Goal: Information Seeking & Learning: Learn about a topic

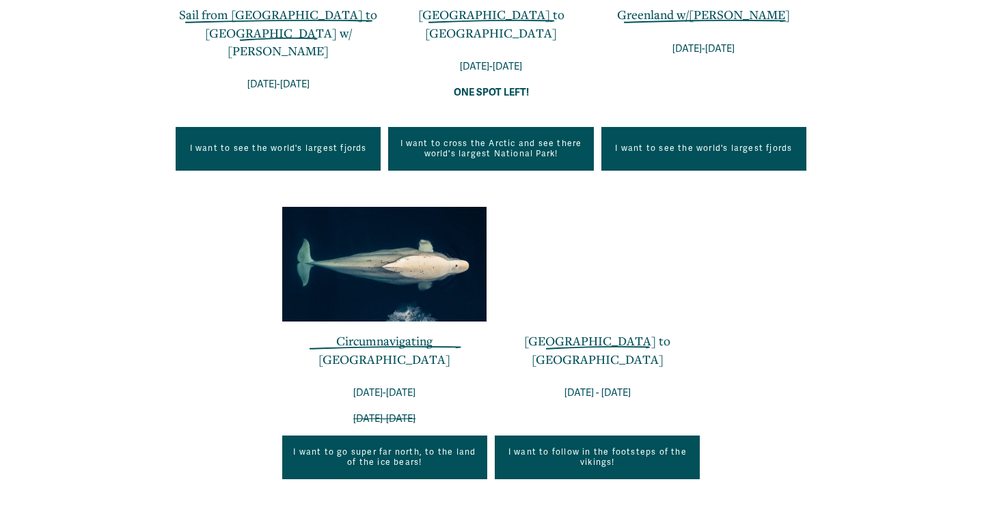
scroll to position [739, 0]
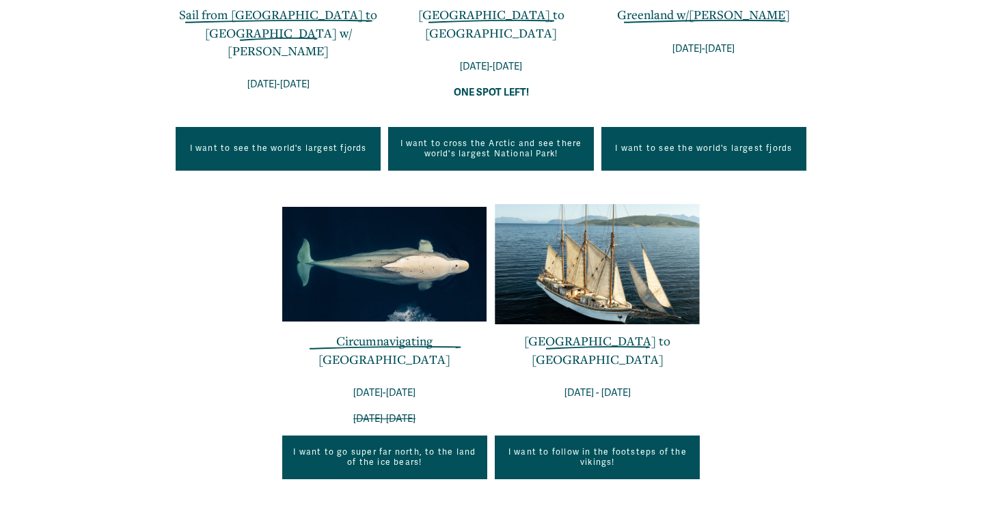
click at [592, 333] on link "[GEOGRAPHIC_DATA] to [GEOGRAPHIC_DATA]" at bounding box center [597, 350] width 146 height 34
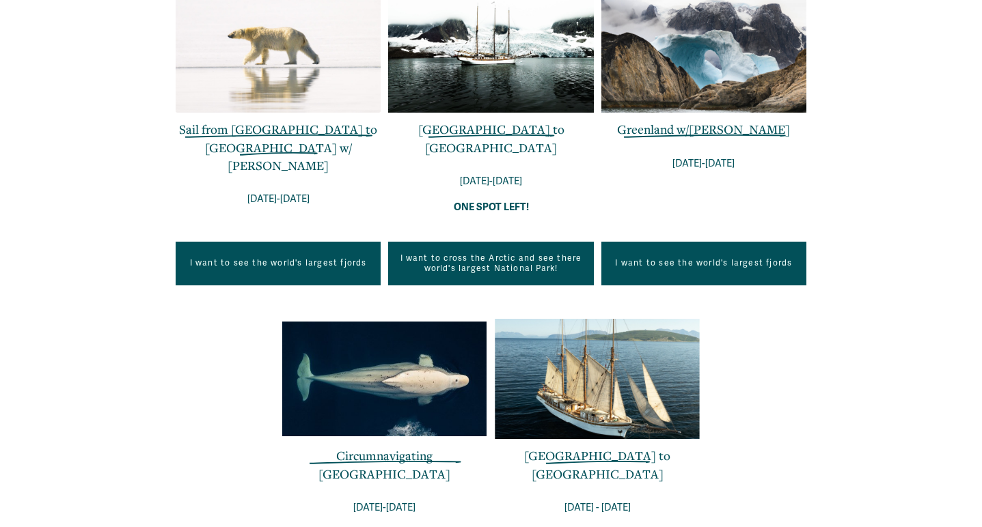
scroll to position [616, 0]
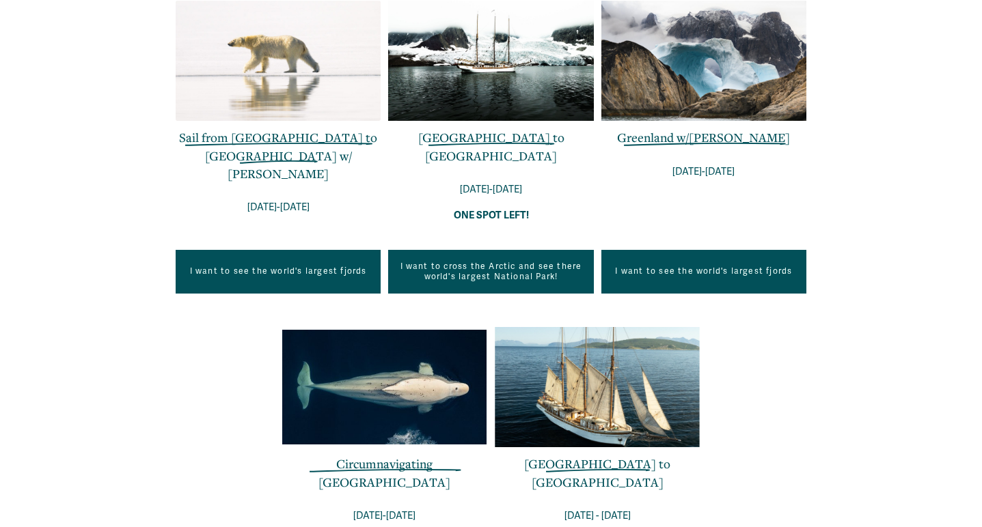
click at [516, 136] on link "[GEOGRAPHIC_DATA] to [GEOGRAPHIC_DATA]" at bounding box center [491, 146] width 146 height 34
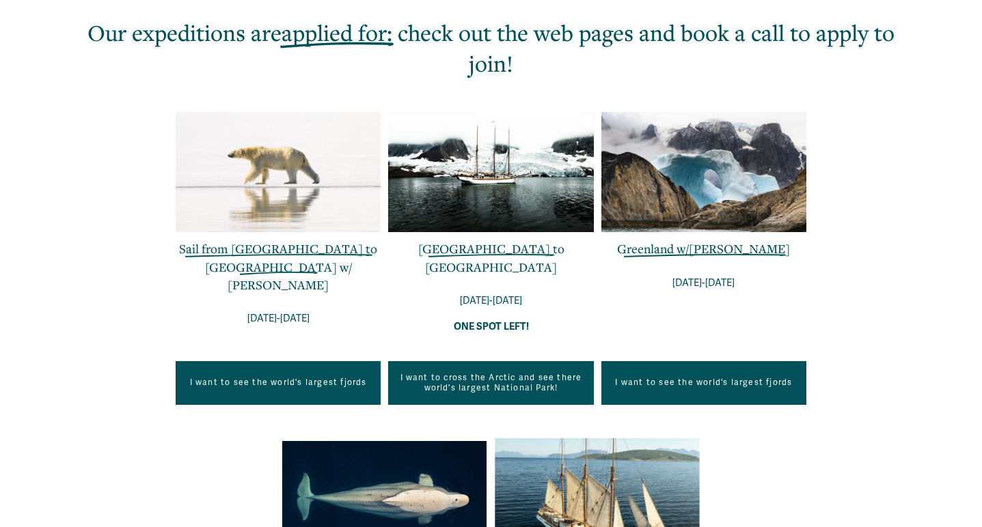
scroll to position [495, 0]
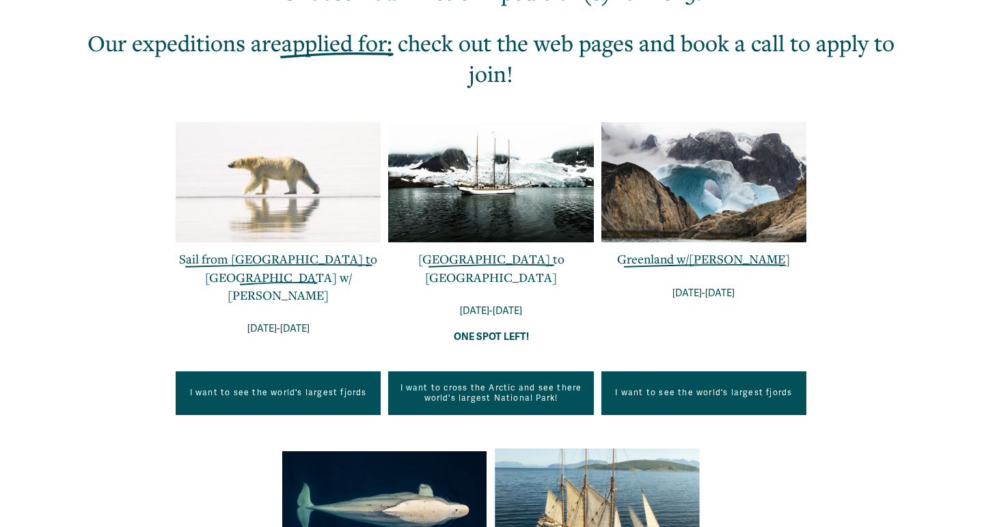
click at [278, 256] on link "Sail from Greenland to Iceland w/ Niccolo Banfi" at bounding box center [278, 277] width 198 height 52
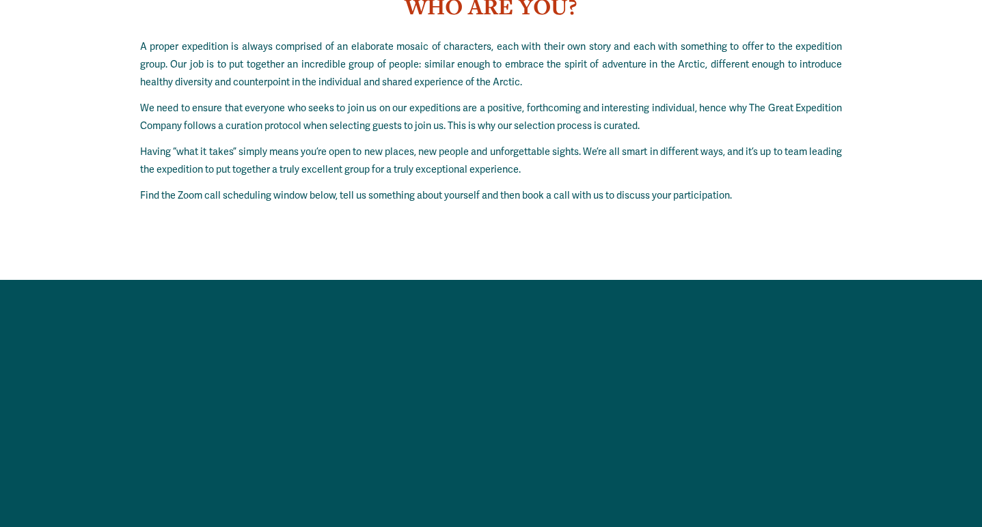
scroll to position [11420, 0]
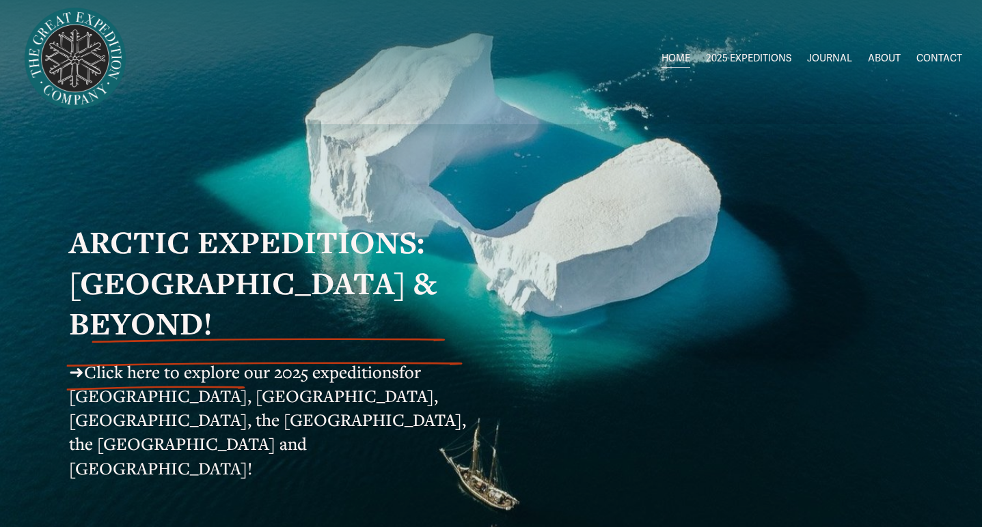
scroll to position [8, 0]
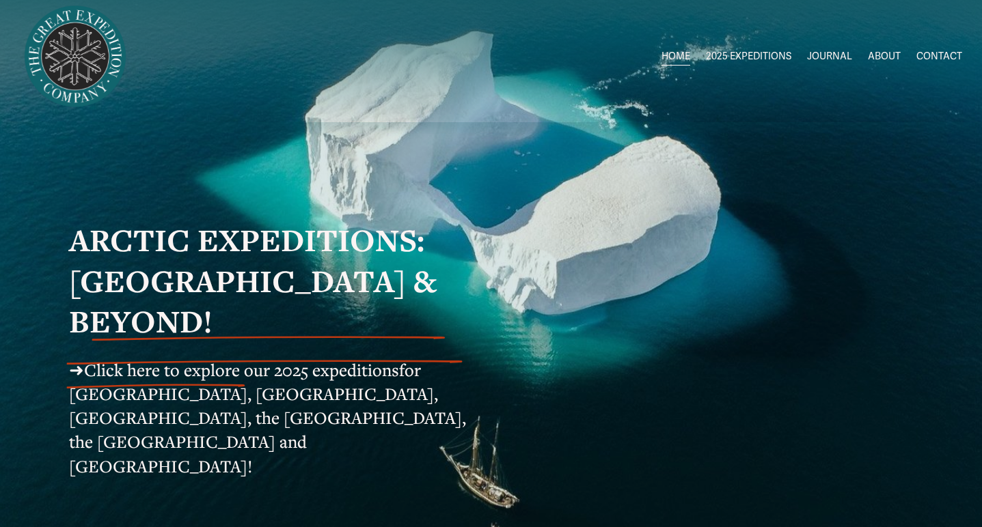
click at [105, 359] on span "Click here to explore our 2025 expeditions" at bounding box center [241, 370] width 315 height 23
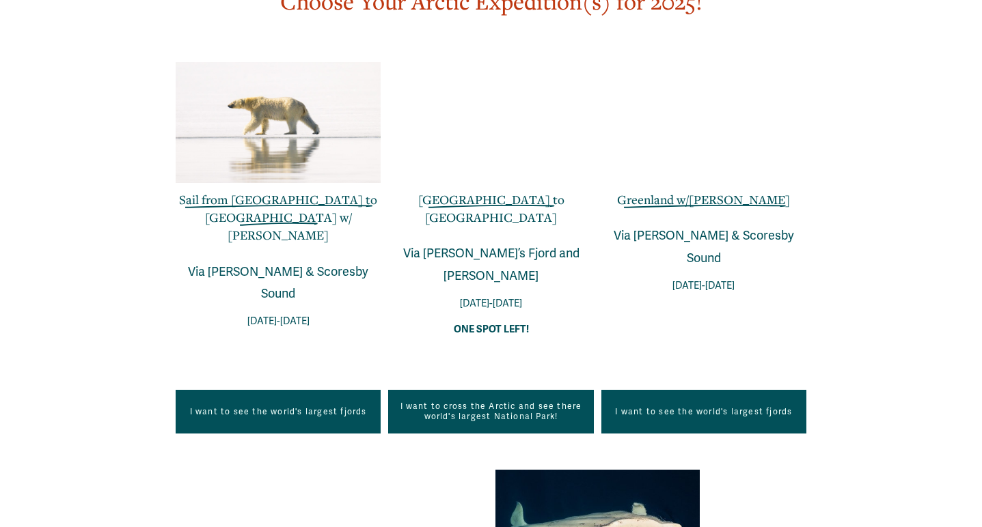
scroll to position [902, 0]
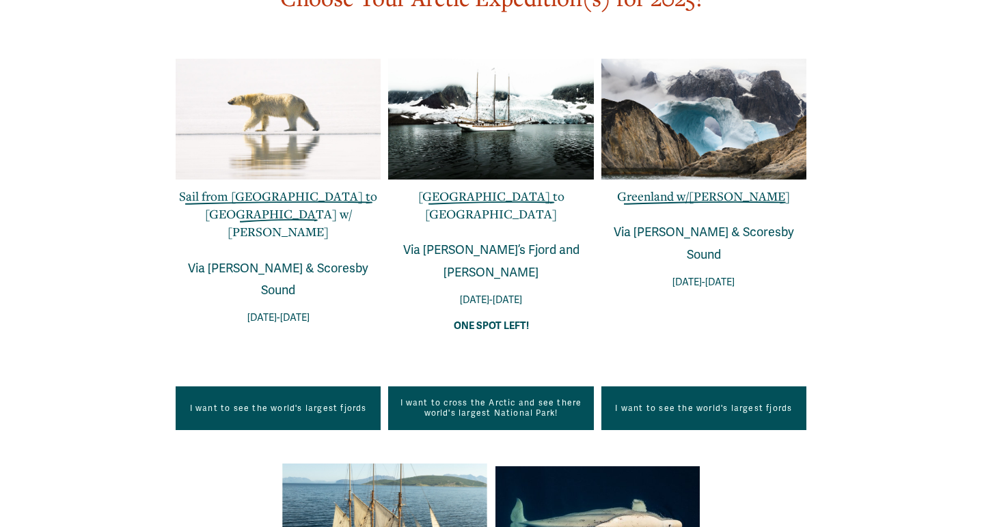
click at [638, 387] on link "I want to see the world's largest fjords" at bounding box center [703, 409] width 205 height 44
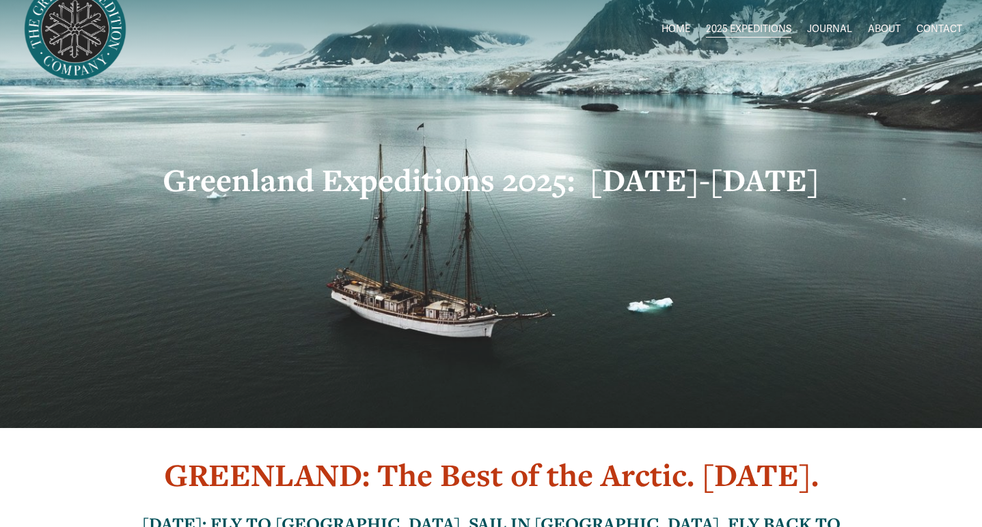
scroll to position [36, 0]
